Goal: Navigation & Orientation: Find specific page/section

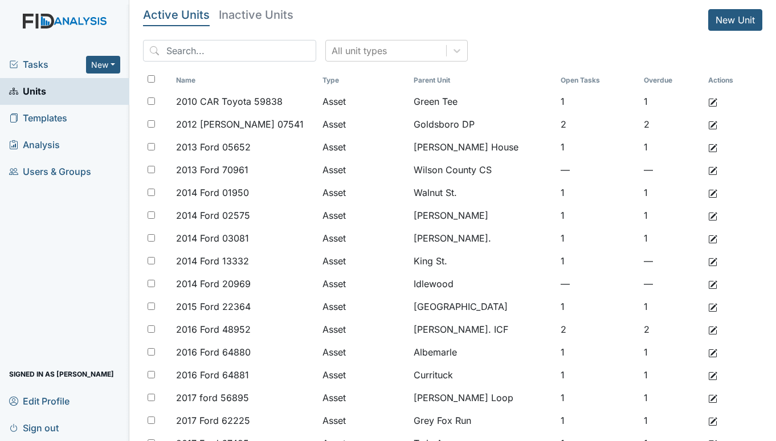
click at [31, 65] on span "Tasks" at bounding box center [47, 65] width 77 height 14
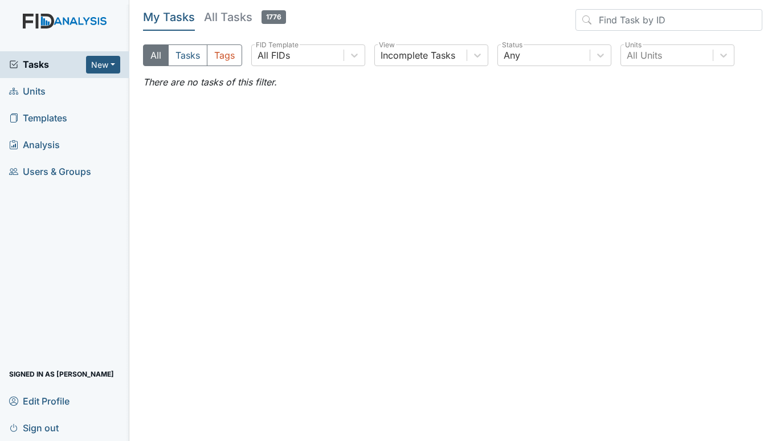
click at [42, 90] on span "Units" at bounding box center [27, 92] width 36 height 18
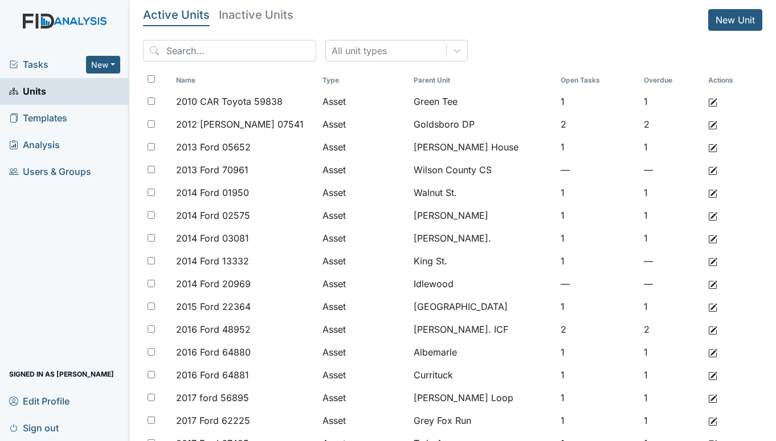
click at [32, 59] on span "Tasks" at bounding box center [47, 65] width 77 height 14
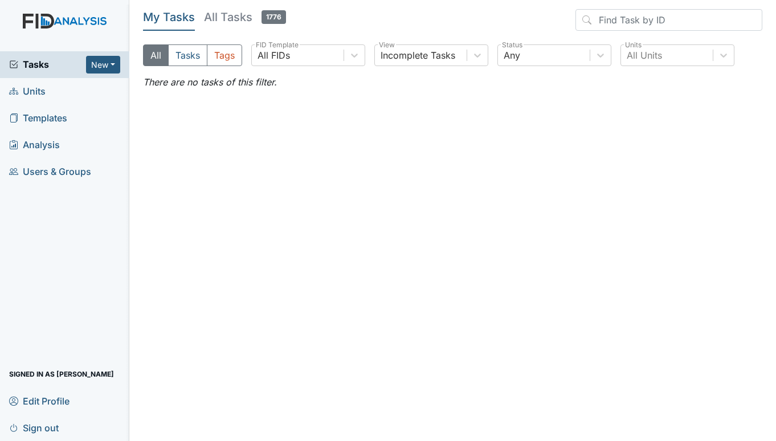
click at [39, 95] on span "Units" at bounding box center [27, 92] width 36 height 18
